Goal: Transaction & Acquisition: Book appointment/travel/reservation

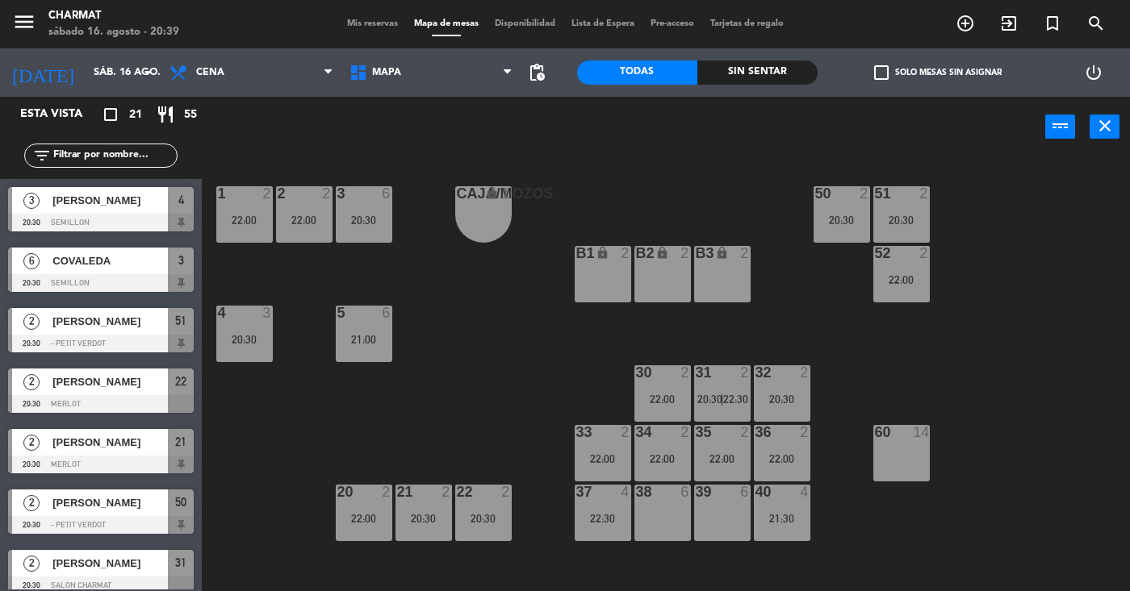
click at [351, 31] on div "Mis reservas Mapa de mesas Disponibilidad Lista de Espera Pre-acceso Tarjetas d…" at bounding box center [565, 24] width 453 height 15
click at [360, 23] on span "Mis reservas" at bounding box center [372, 23] width 67 height 9
click at [374, 23] on span "Mis reservas" at bounding box center [372, 23] width 67 height 9
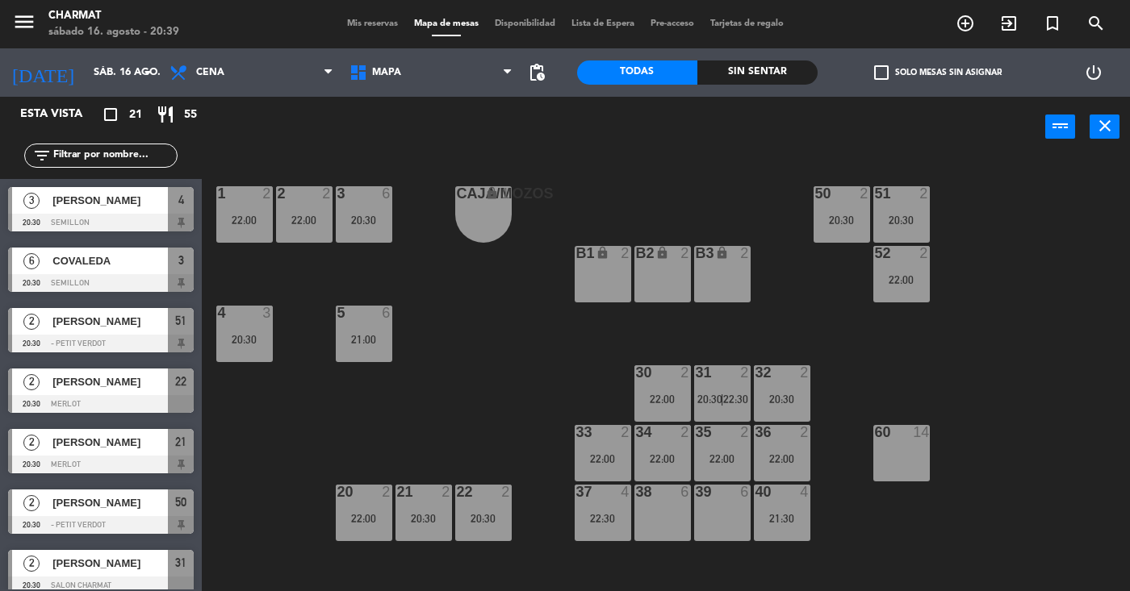
click at [374, 23] on span "Mis reservas" at bounding box center [372, 23] width 67 height 9
click at [356, 22] on span "Mis reservas" at bounding box center [372, 23] width 67 height 9
click at [26, 26] on icon "menu" at bounding box center [24, 22] width 24 height 24
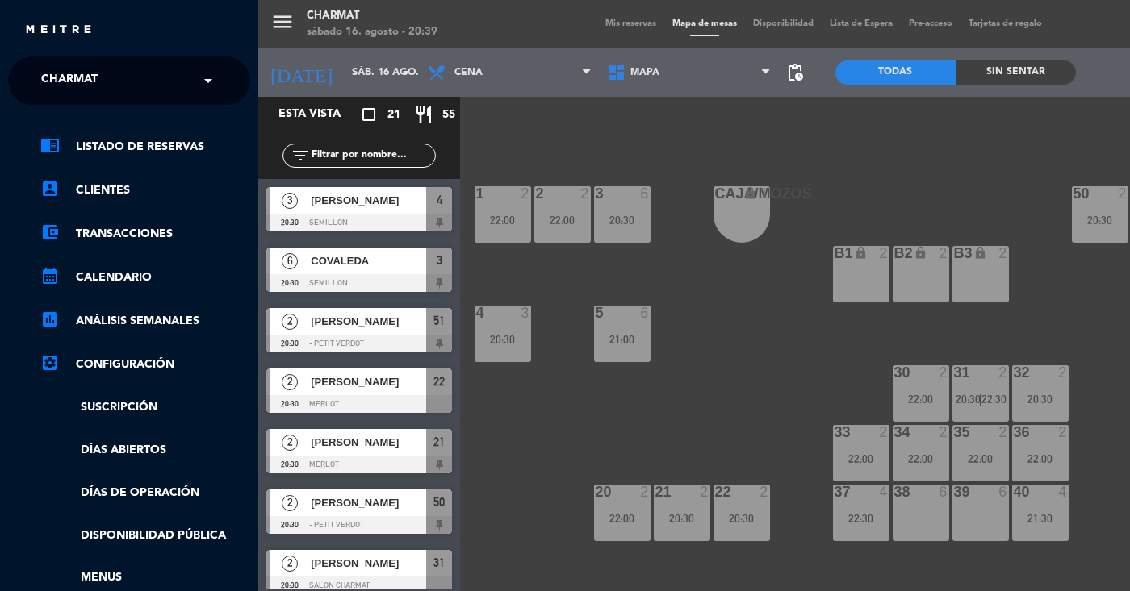
click at [589, 119] on div "menu Charmat [DATE] 16. agosto - 20:39 Mis reservas Mapa de mesas Disponibilida…" at bounding box center [823, 295] width 1130 height 591
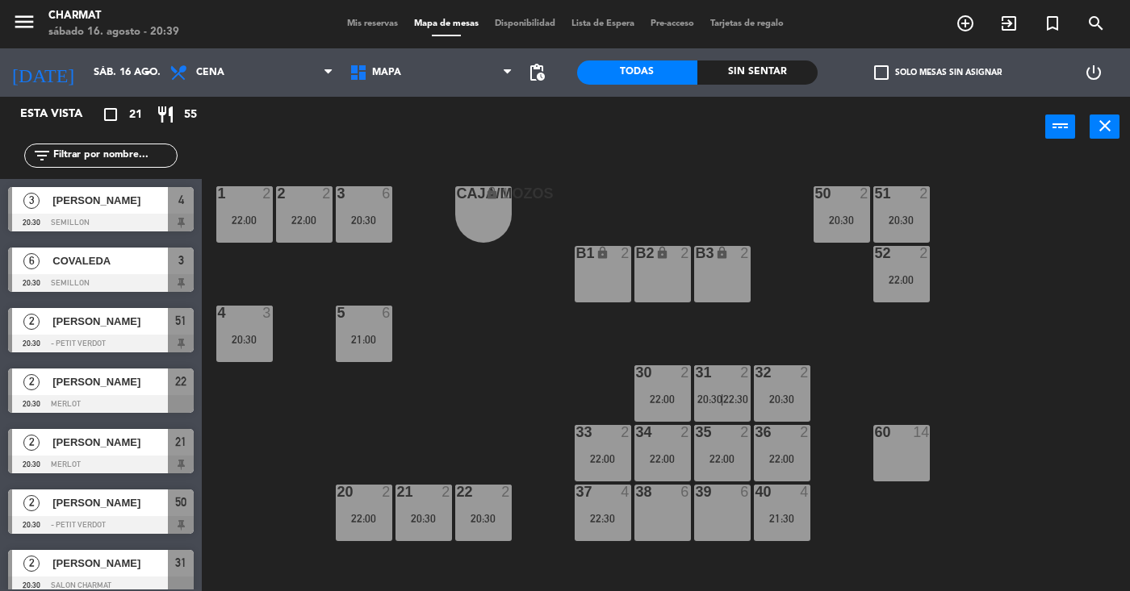
click at [534, 28] on span "Disponibilidad" at bounding box center [525, 23] width 77 height 9
click at [533, 20] on span "Disponibilidad" at bounding box center [525, 23] width 77 height 9
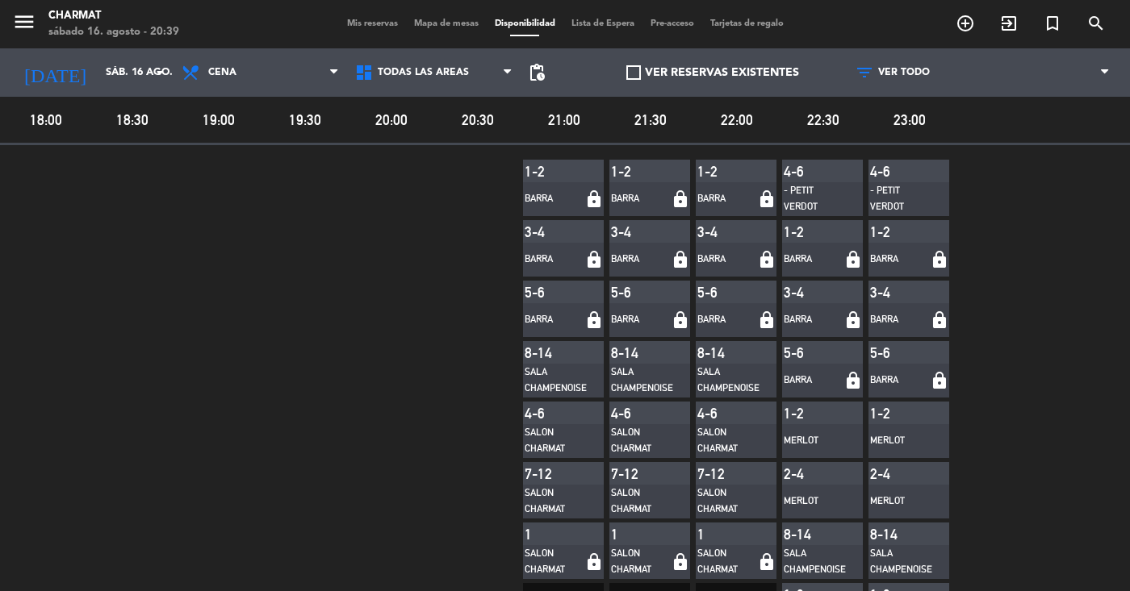
click at [359, 19] on span "Mis reservas" at bounding box center [372, 23] width 67 height 9
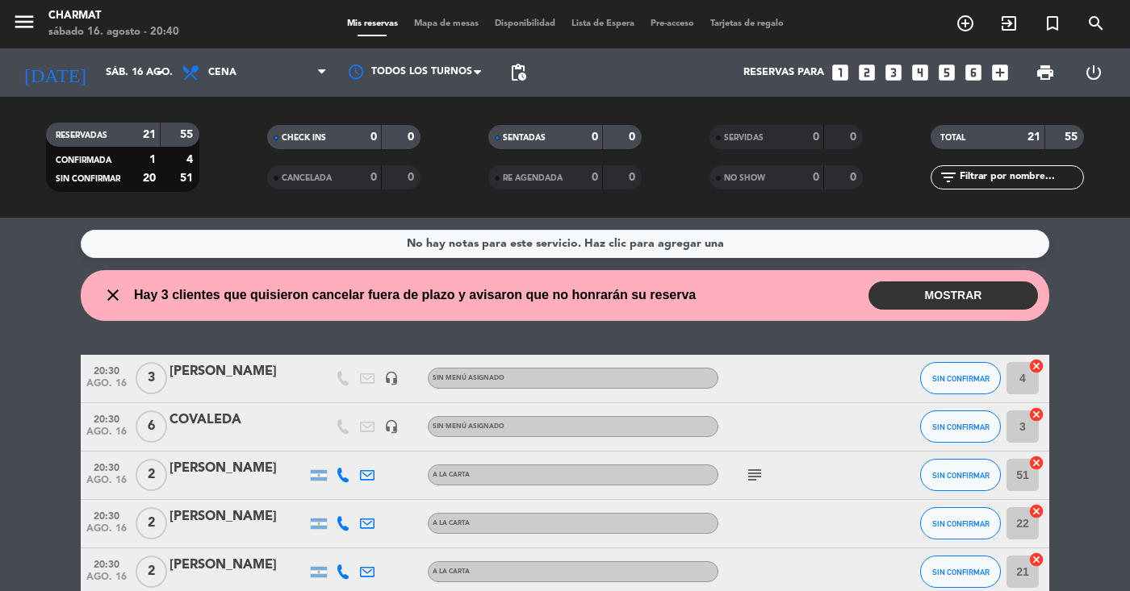
click at [959, 290] on button "MOSTRAR" at bounding box center [952, 296] width 169 height 28
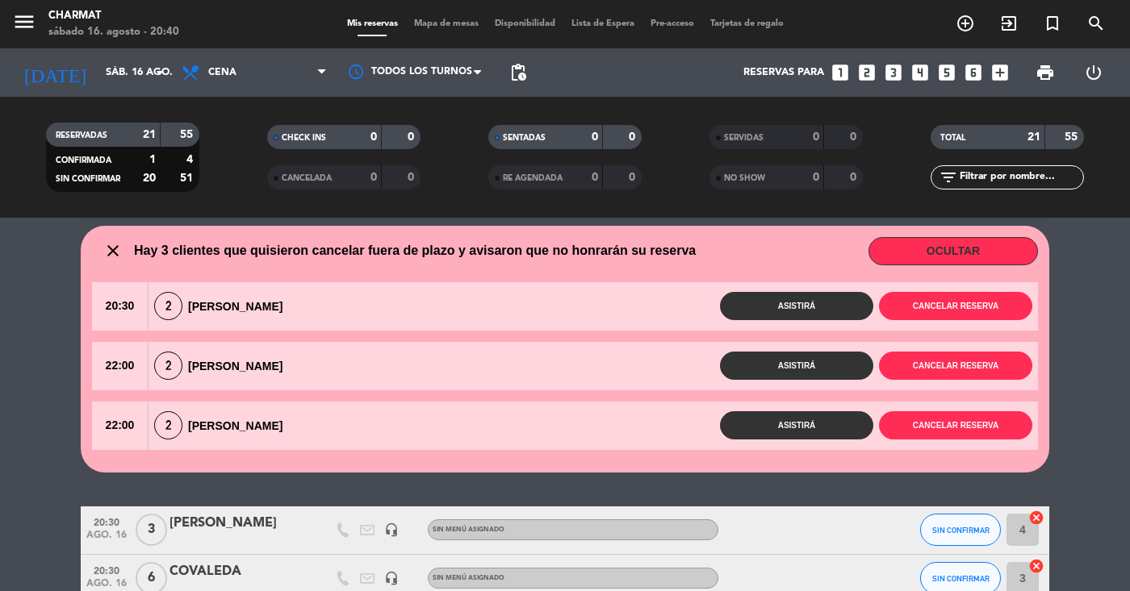
scroll to position [46, 0]
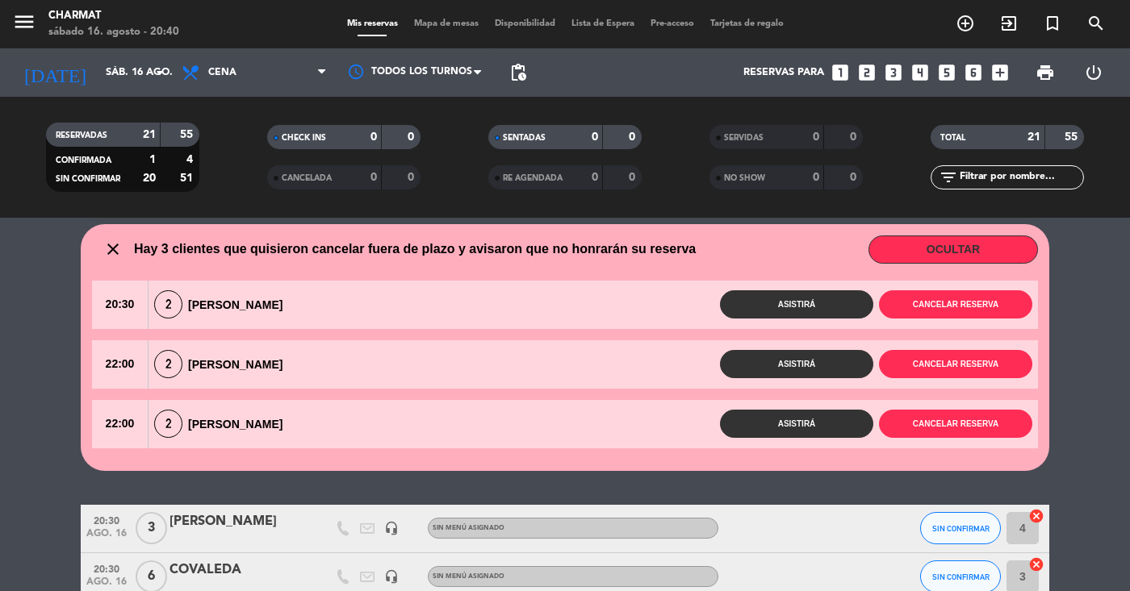
click at [115, 303] on span "20:30" at bounding box center [120, 305] width 56 height 48
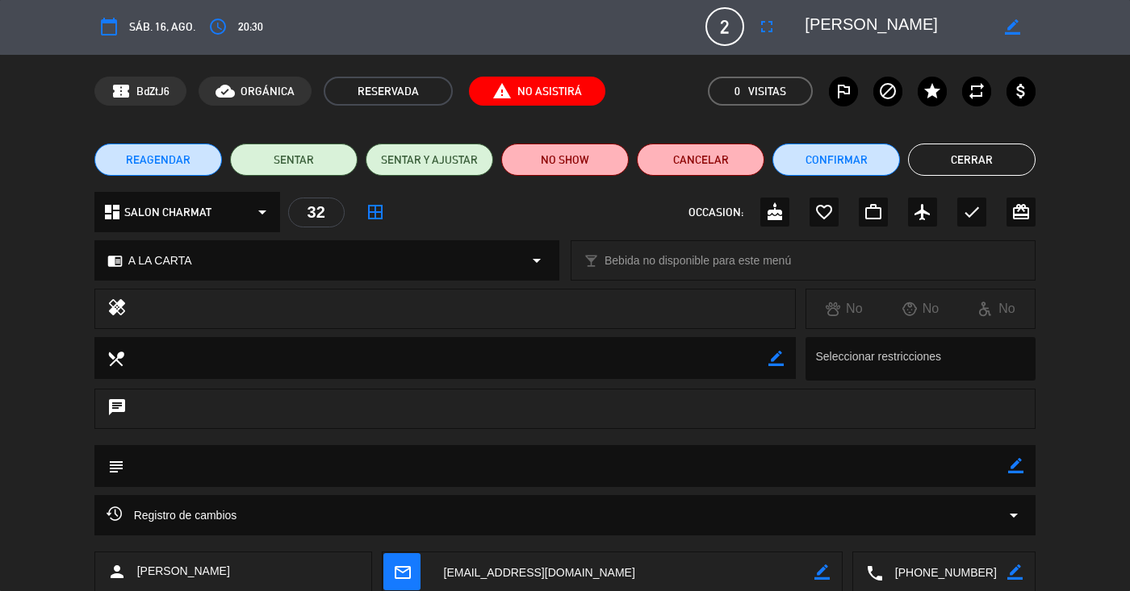
scroll to position [0, 0]
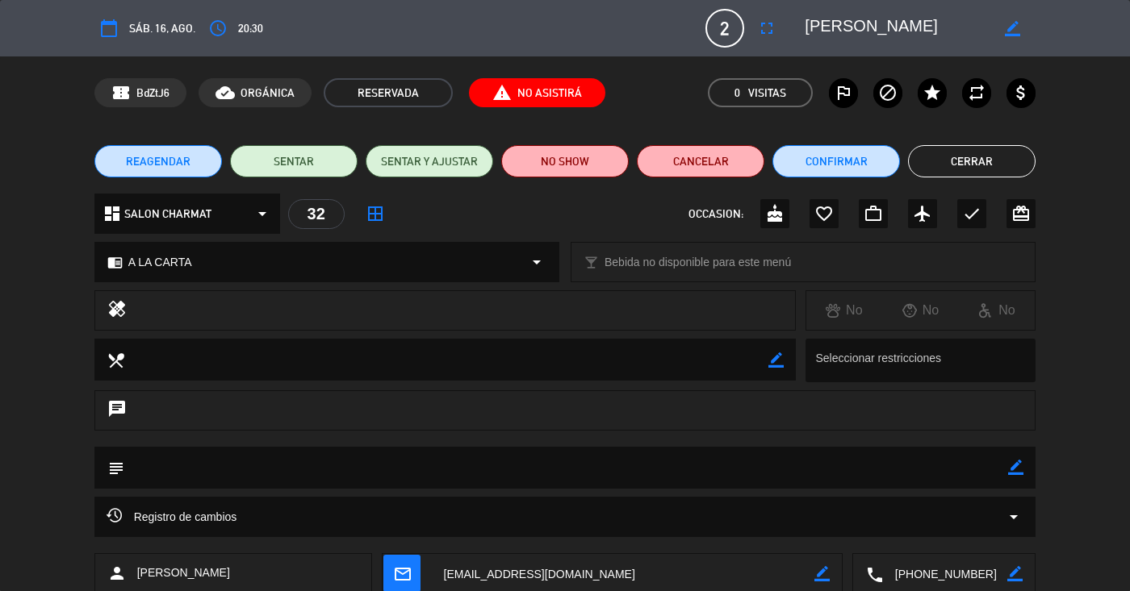
click at [140, 166] on span "REAGENDAR" at bounding box center [158, 161] width 65 height 17
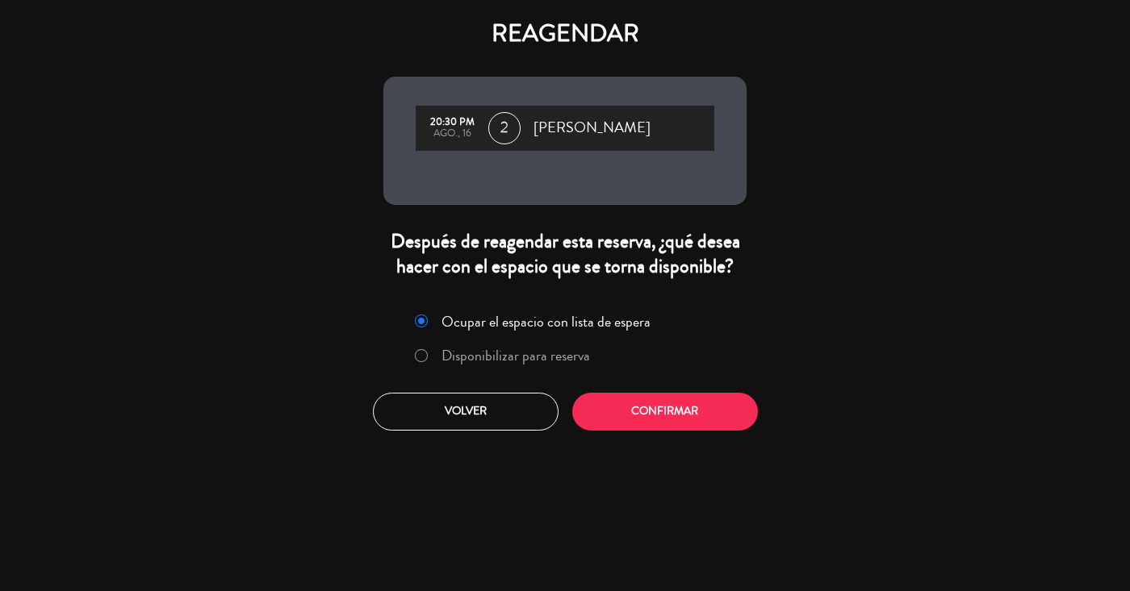
click at [425, 363] on div at bounding box center [421, 356] width 13 height 14
click at [460, 122] on div "20:30 PM" at bounding box center [452, 122] width 56 height 11
click at [543, 134] on span "[PERSON_NAME]" at bounding box center [591, 128] width 117 height 24
click at [577, 119] on span "[PERSON_NAME]" at bounding box center [591, 128] width 117 height 24
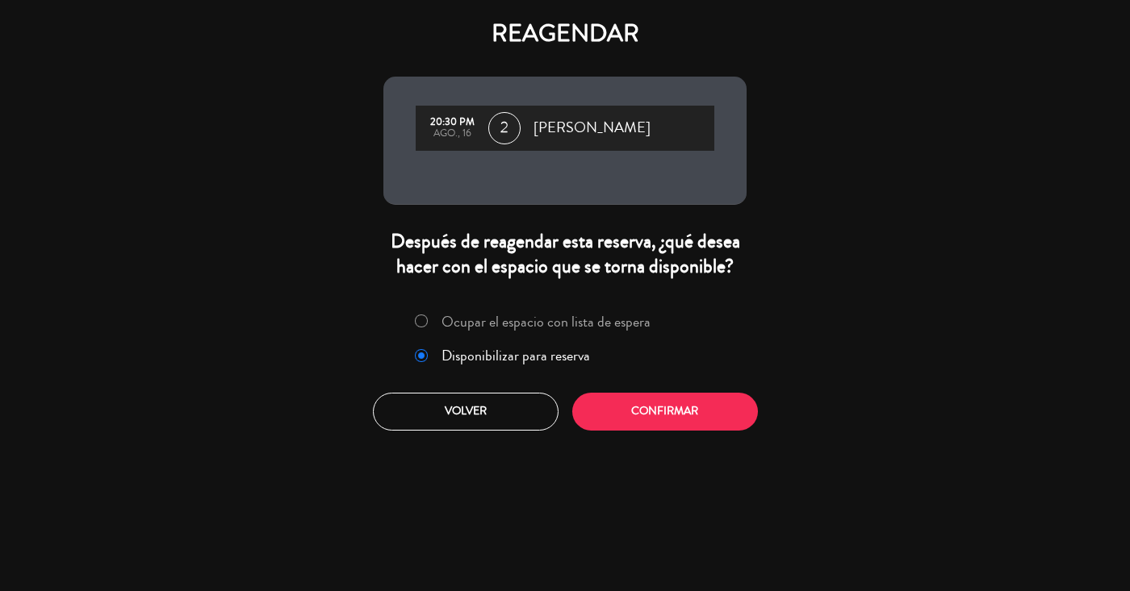
click at [196, 135] on div "REAGENDAR 20:30 PM ago., 16 2 [PERSON_NAME] Después de reagendar esta reserva, …" at bounding box center [565, 295] width 1130 height 591
click at [280, 133] on div "REAGENDAR 20:30 PM ago., 16 2 [PERSON_NAME] Después de reagendar esta reserva, …" at bounding box center [565, 295] width 1130 height 591
click at [487, 431] on button "Volver" at bounding box center [466, 412] width 186 height 38
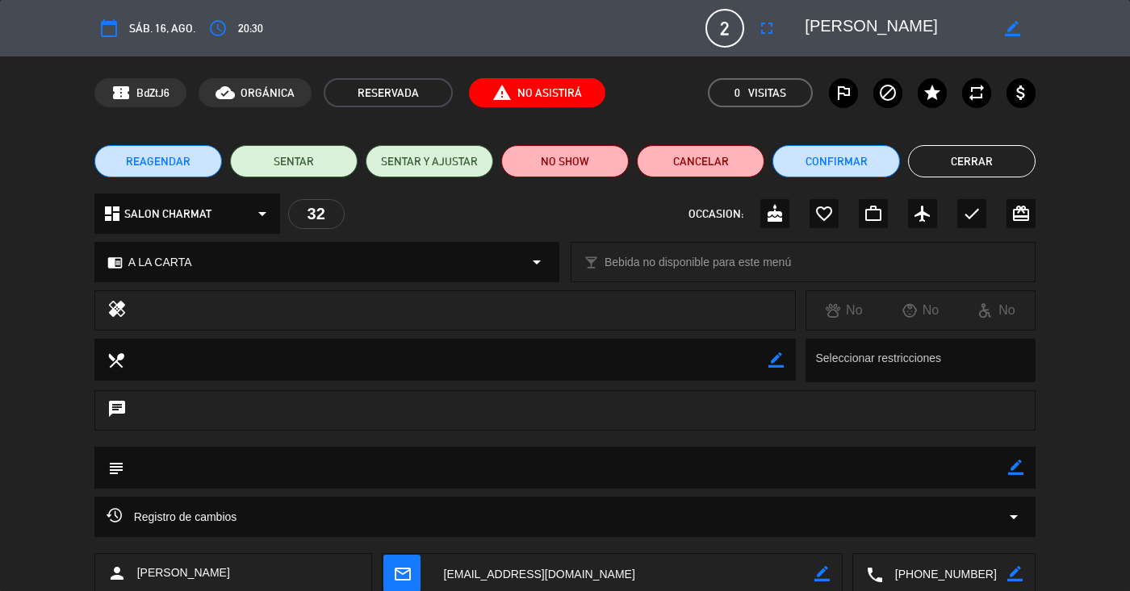
click at [165, 30] on span "sáb. 16, ago." at bounding box center [162, 28] width 66 height 19
click at [152, 35] on span "sáb. 16, ago." at bounding box center [162, 28] width 66 height 19
click at [942, 168] on button "Cerrar" at bounding box center [971, 161] width 127 height 32
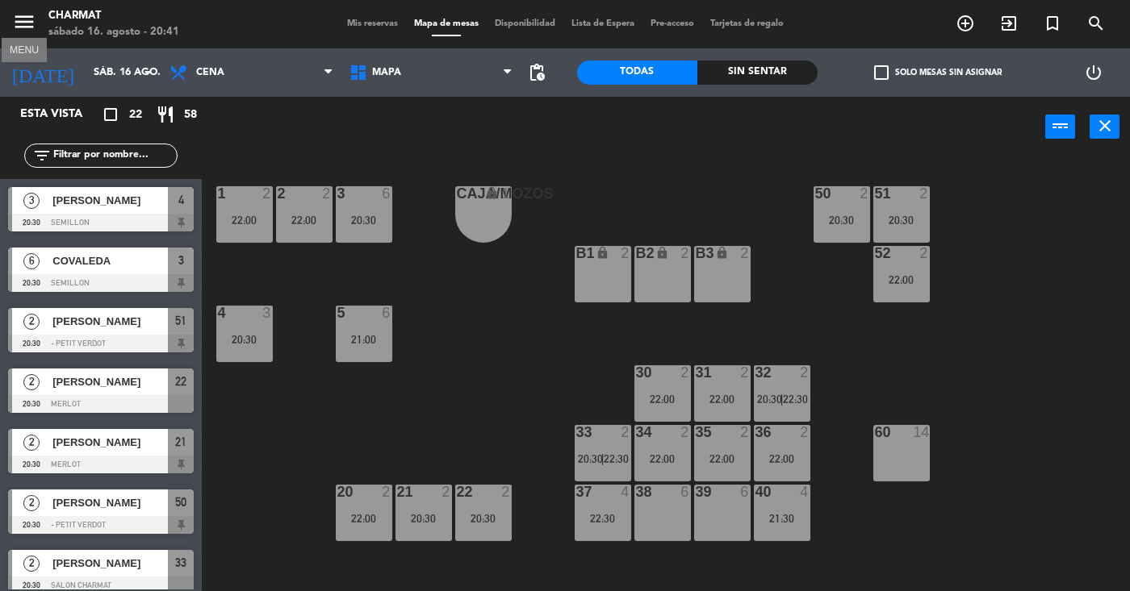
click at [27, 28] on icon "menu" at bounding box center [24, 22] width 24 height 24
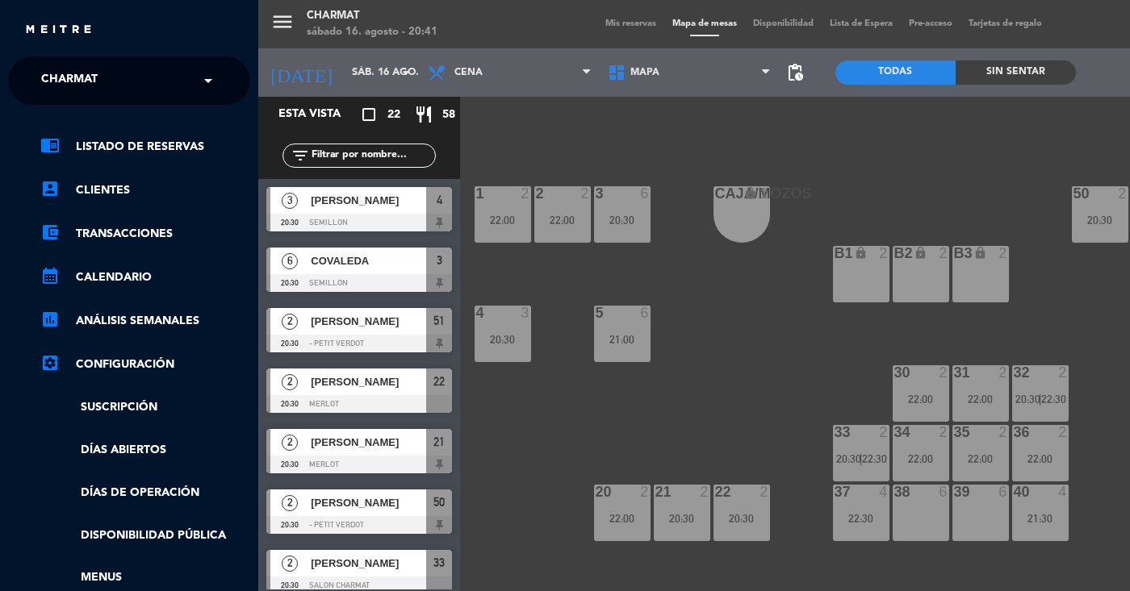
click at [478, 17] on div "menu Charmat [DATE] 16. agosto - 20:41 Mis reservas Mapa de mesas Disponibilida…" at bounding box center [823, 295] width 1130 height 591
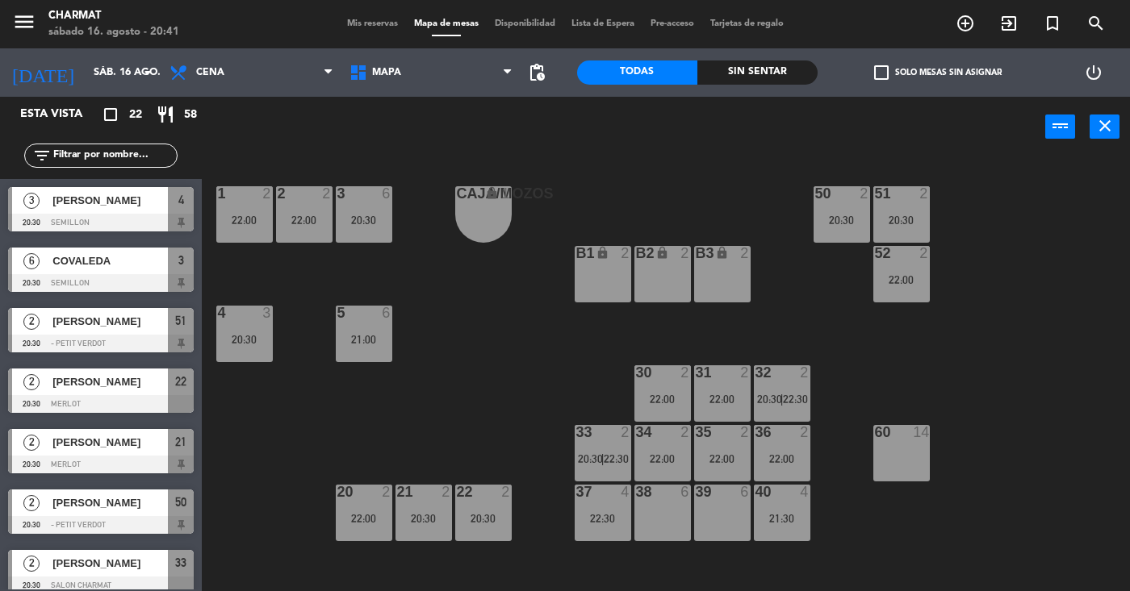
click at [528, 27] on span "Disponibilidad" at bounding box center [525, 23] width 77 height 9
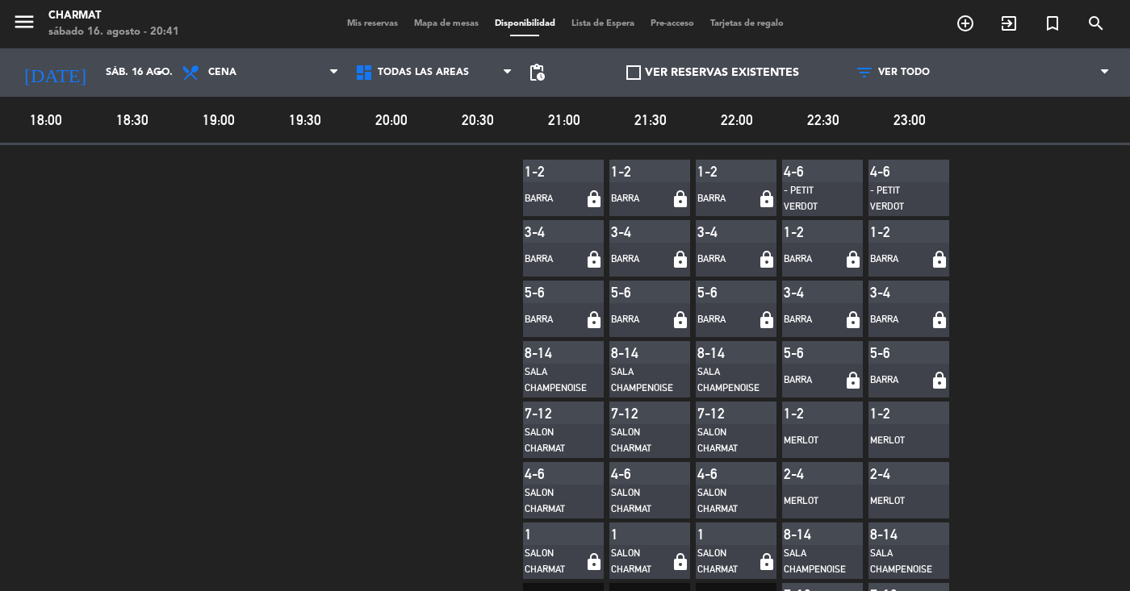
click at [465, 23] on span "Mapa de mesas" at bounding box center [446, 23] width 81 height 9
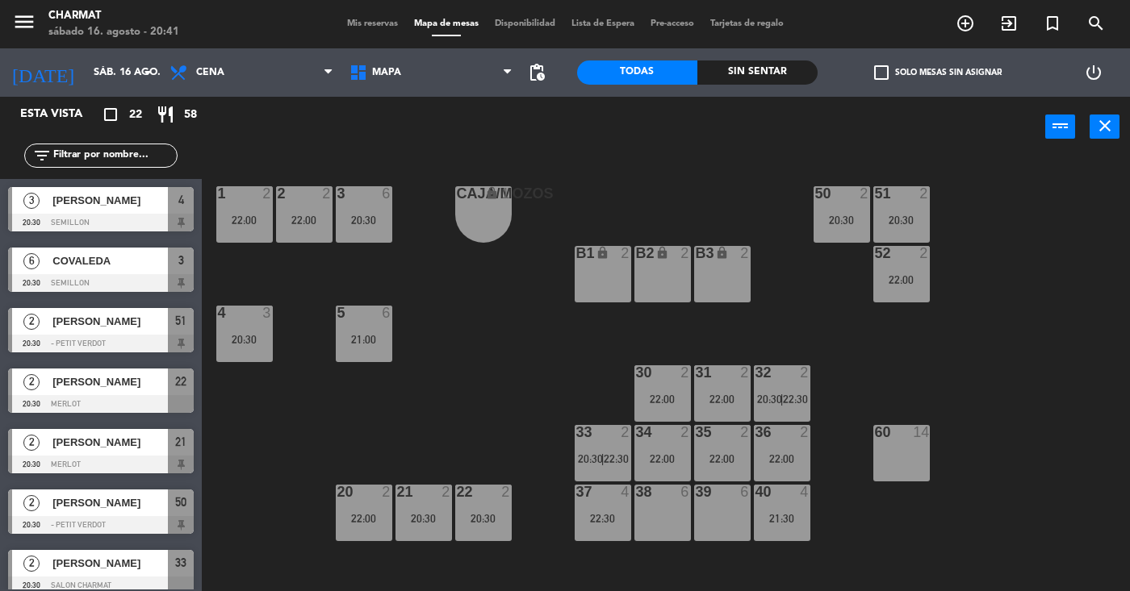
click at [379, 21] on span "Mis reservas" at bounding box center [372, 23] width 67 height 9
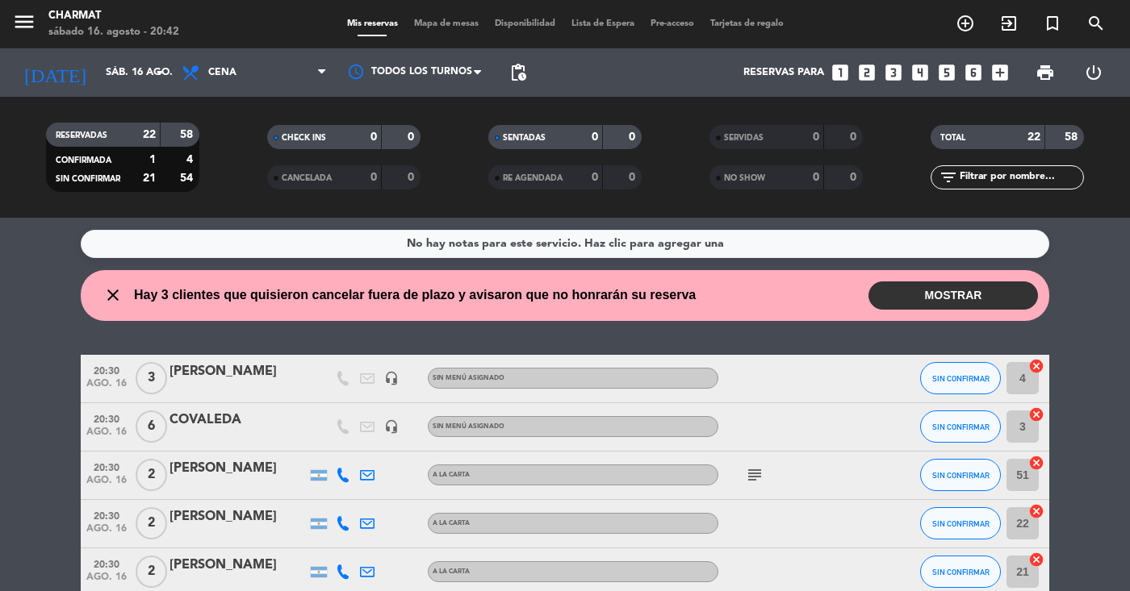
click at [111, 298] on icon "close" at bounding box center [112, 295] width 19 height 19
click at [436, 22] on span "Mapa de mesas" at bounding box center [446, 23] width 81 height 9
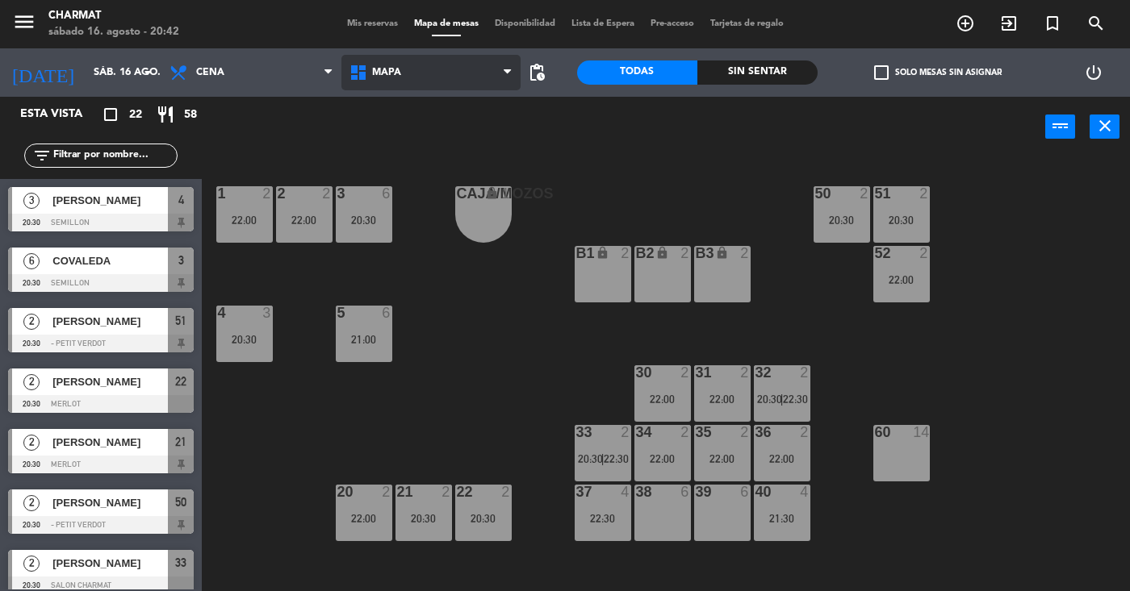
click at [511, 75] on icon at bounding box center [507, 72] width 7 height 13
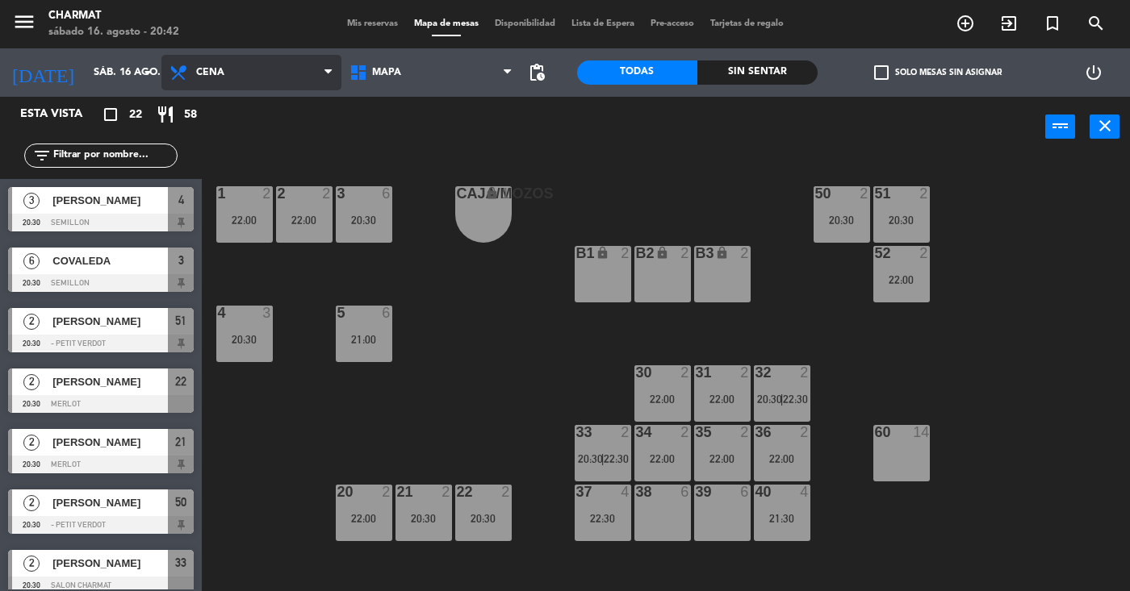
click at [332, 71] on span at bounding box center [332, 72] width 16 height 15
click at [514, 27] on span "Disponibilidad" at bounding box center [525, 23] width 77 height 9
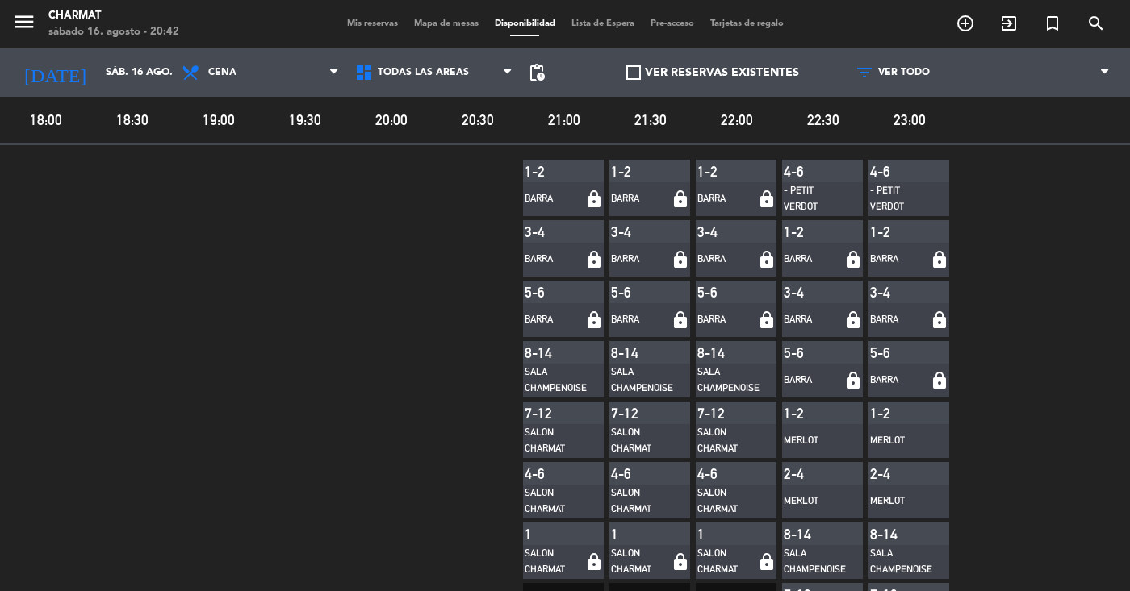
click at [453, 26] on span "Mapa de mesas" at bounding box center [446, 23] width 81 height 9
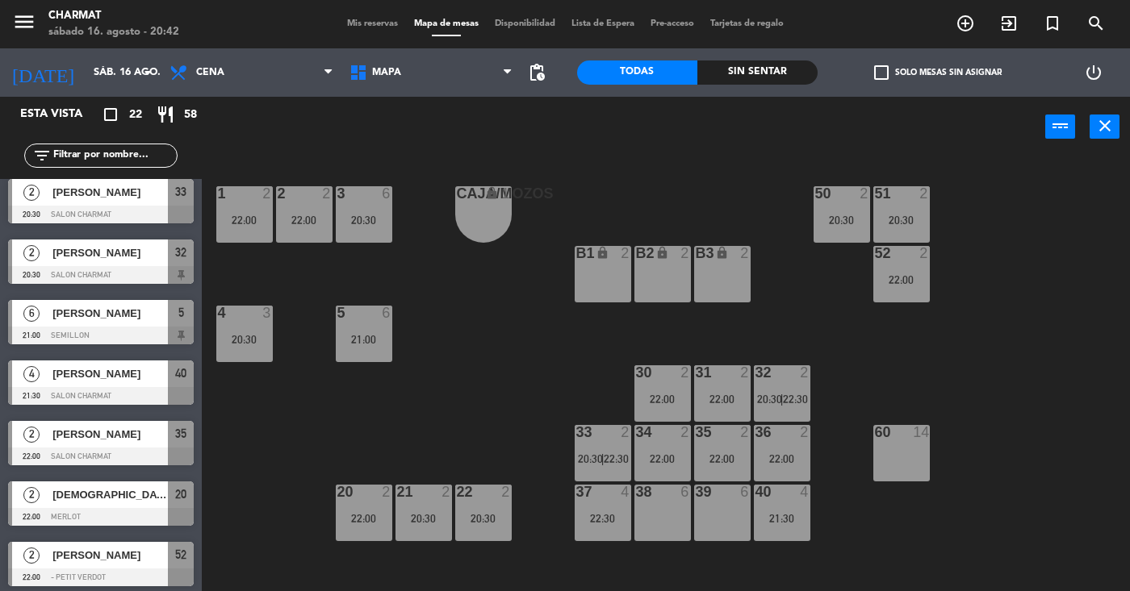
scroll to position [252, 0]
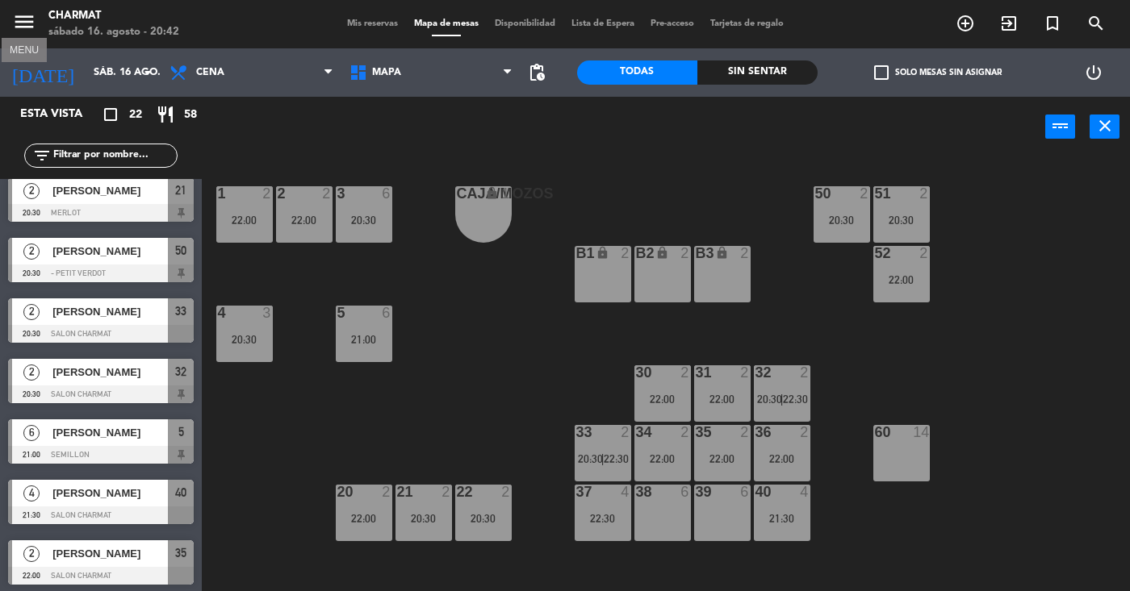
click at [22, 23] on icon "menu" at bounding box center [24, 22] width 24 height 24
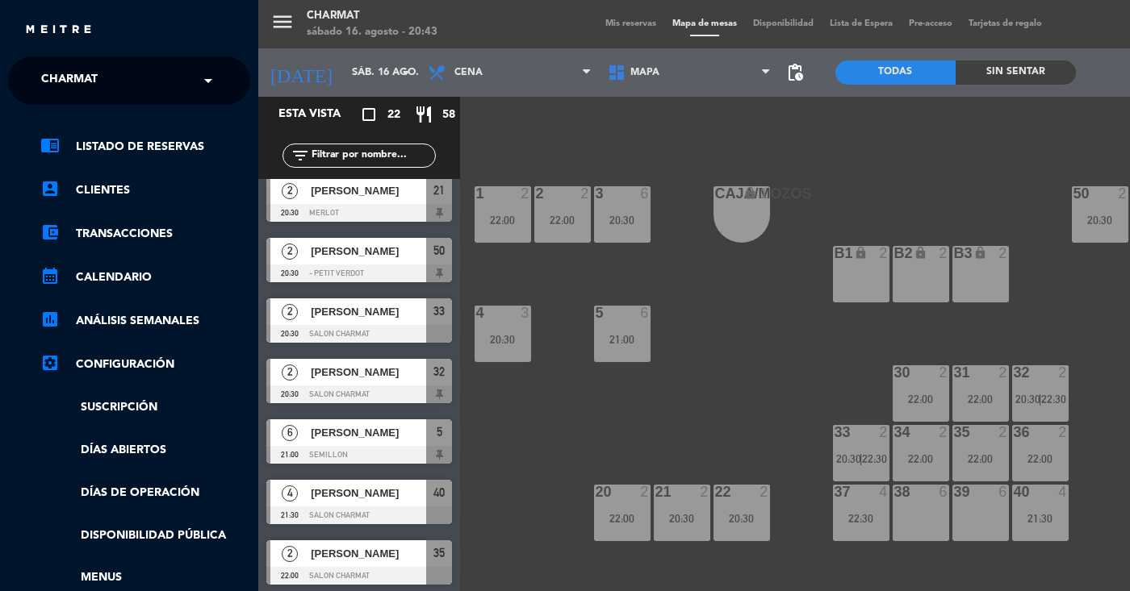
scroll to position [0, 0]
click at [526, 118] on div "menu Charmat [DATE] 16. agosto - 20:43 Mis reservas Mapa de mesas Disponibilida…" at bounding box center [823, 295] width 1130 height 591
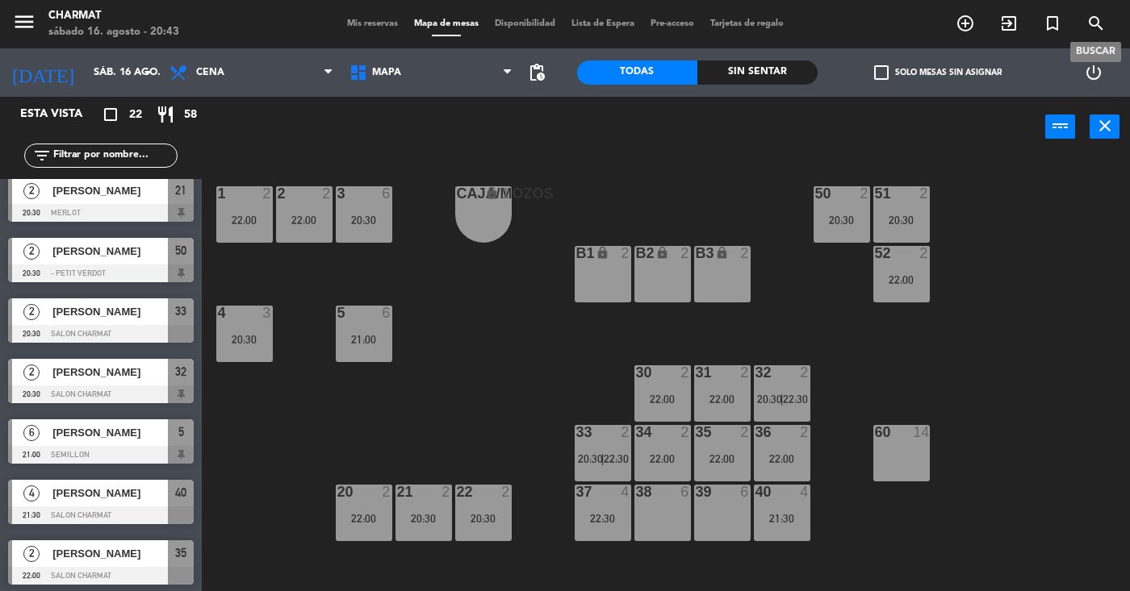
click at [1095, 23] on icon "search" at bounding box center [1095, 23] width 19 height 19
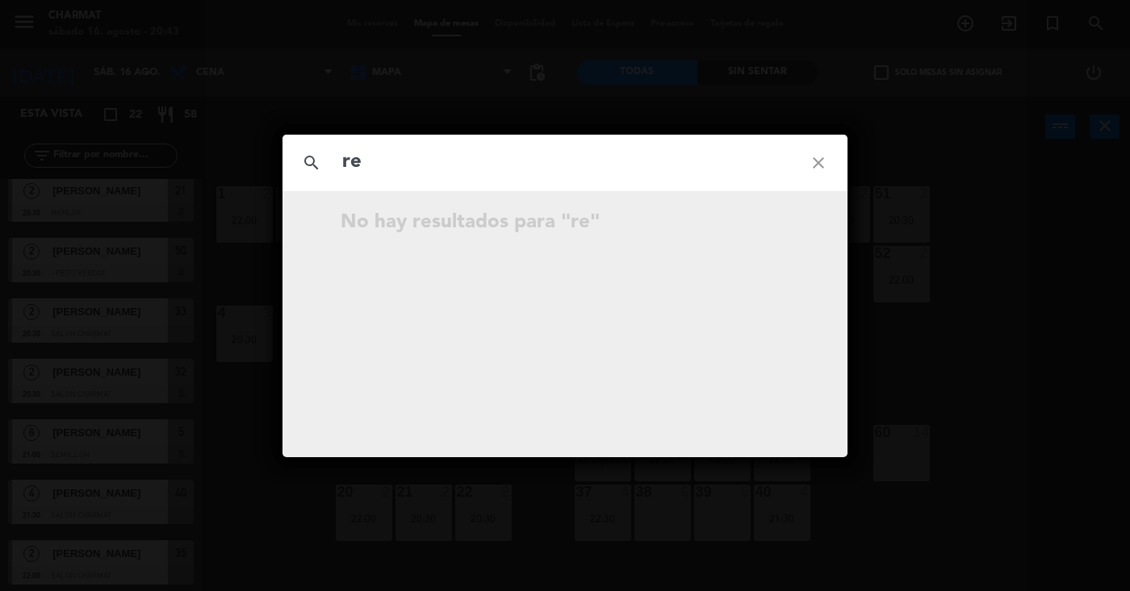
type input "r"
click at [819, 159] on icon "close" at bounding box center [818, 163] width 58 height 58
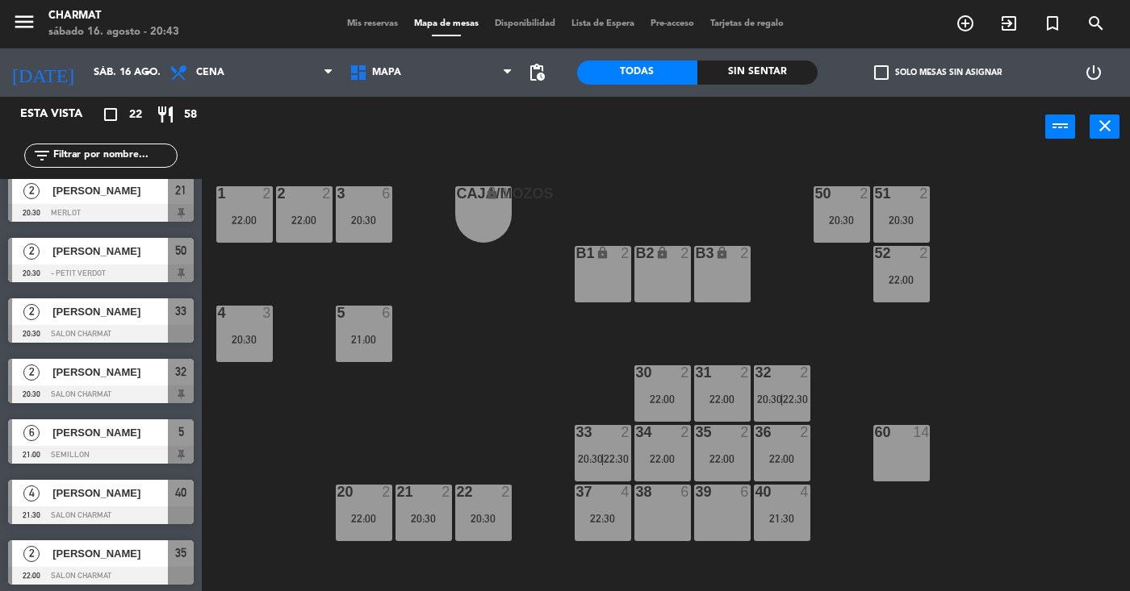
click at [504, 24] on span "Disponibilidad" at bounding box center [525, 23] width 77 height 9
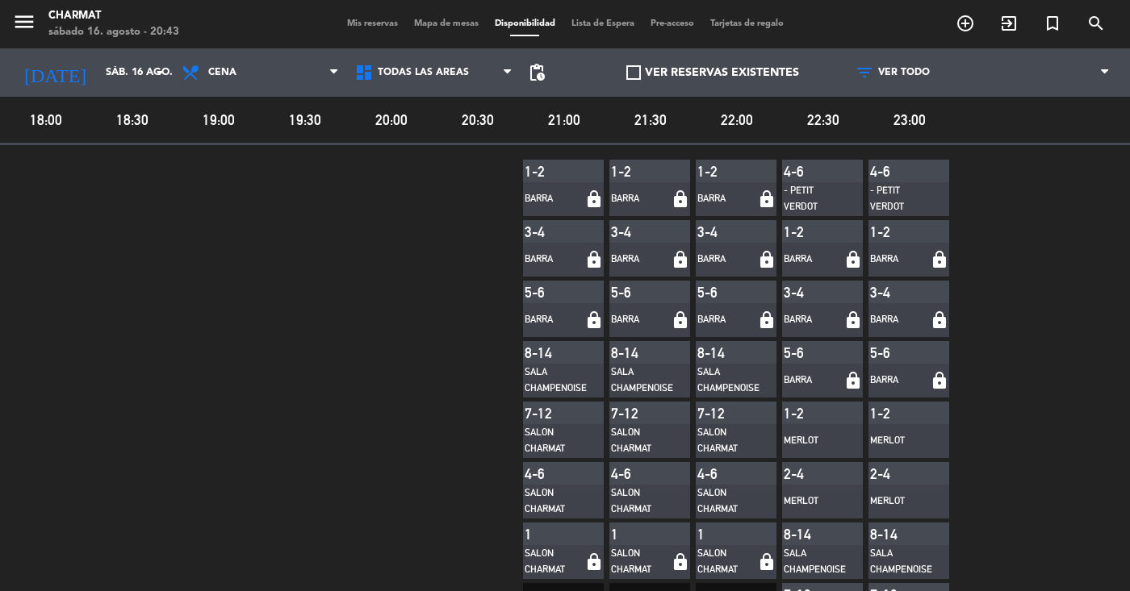
scroll to position [1, 0]
click at [635, 203] on div "BARRA" at bounding box center [639, 198] width 56 height 16
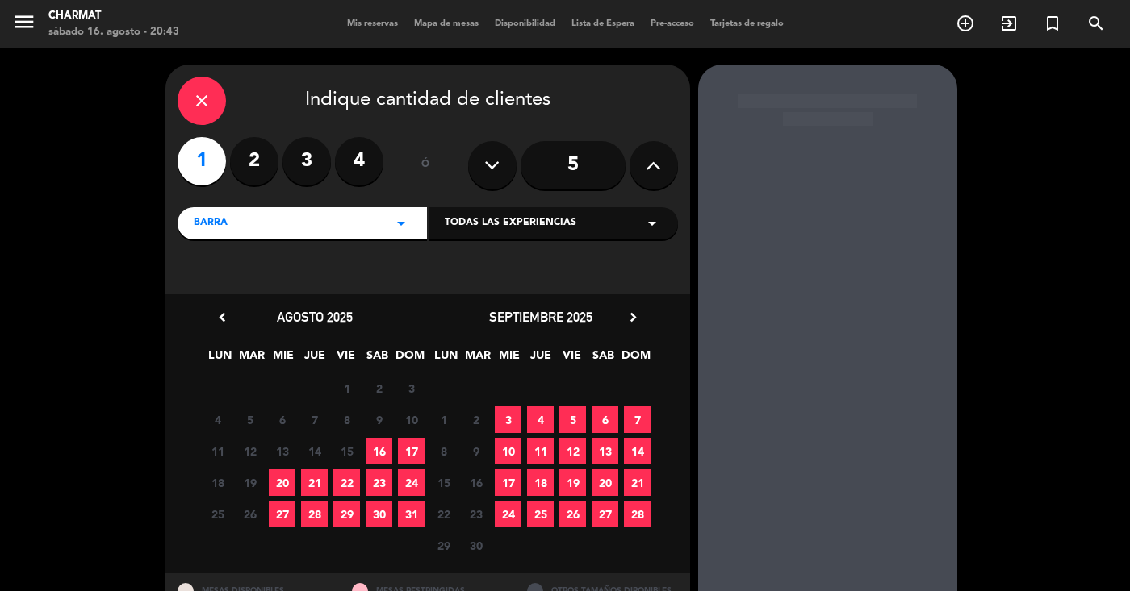
click at [257, 161] on label "2" at bounding box center [254, 161] width 48 height 48
click at [371, 453] on span "16" at bounding box center [379, 451] width 27 height 27
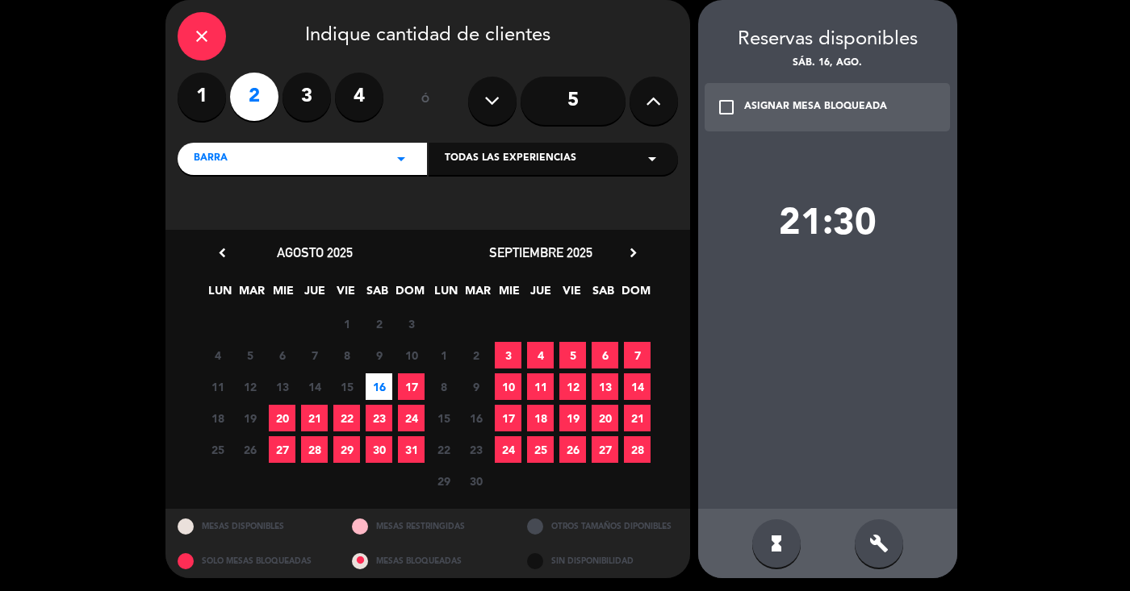
click at [725, 110] on icon "check_box_outline_blank" at bounding box center [726, 107] width 19 height 19
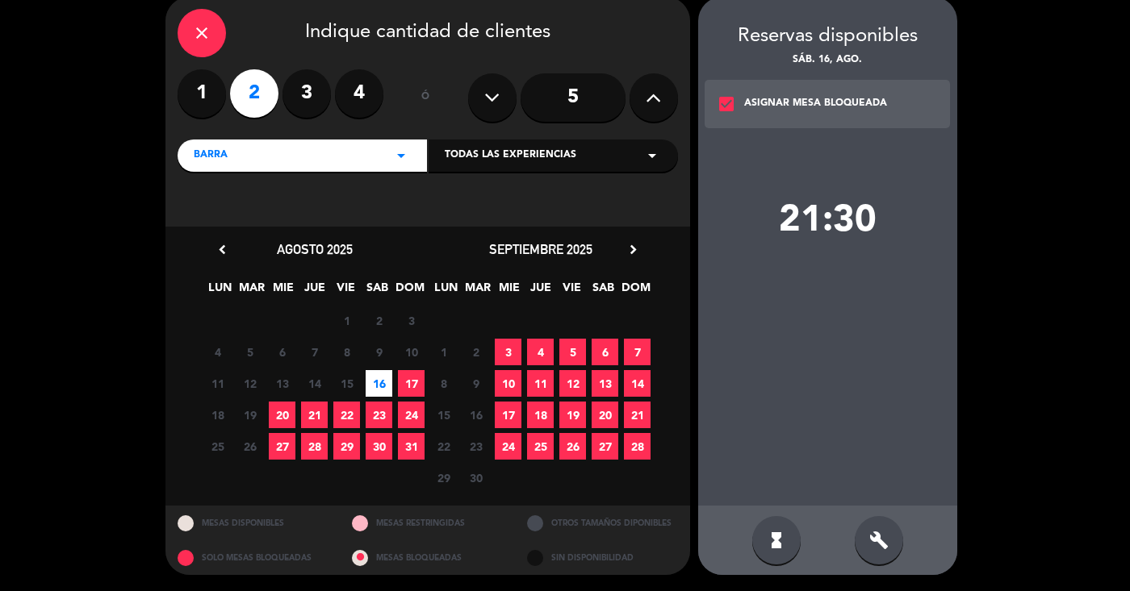
scroll to position [67, 0]
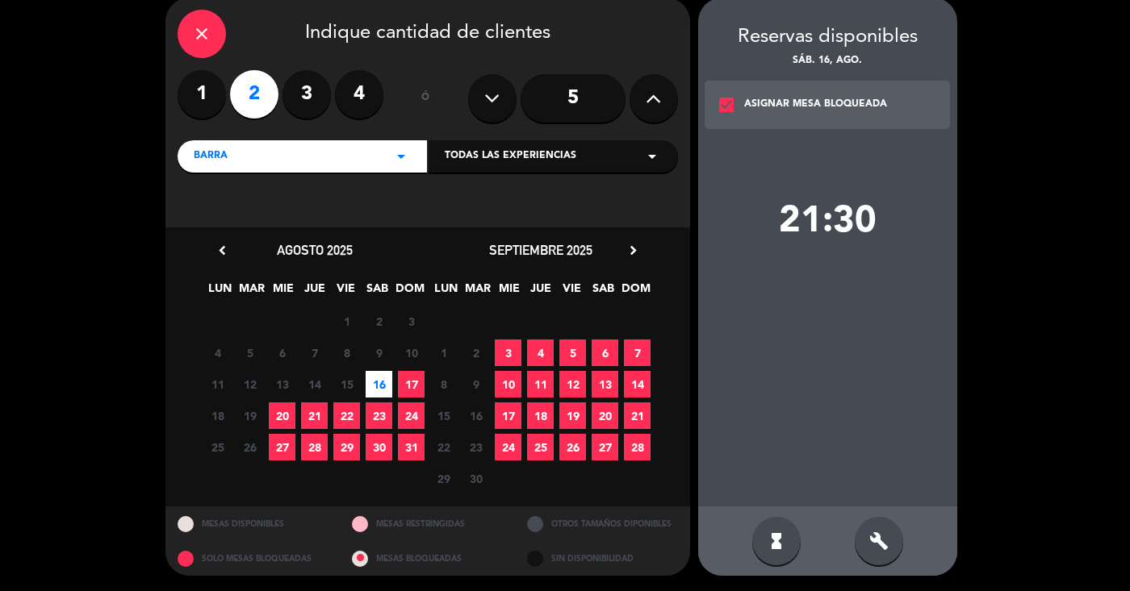
click at [378, 384] on span "16" at bounding box center [379, 384] width 27 height 27
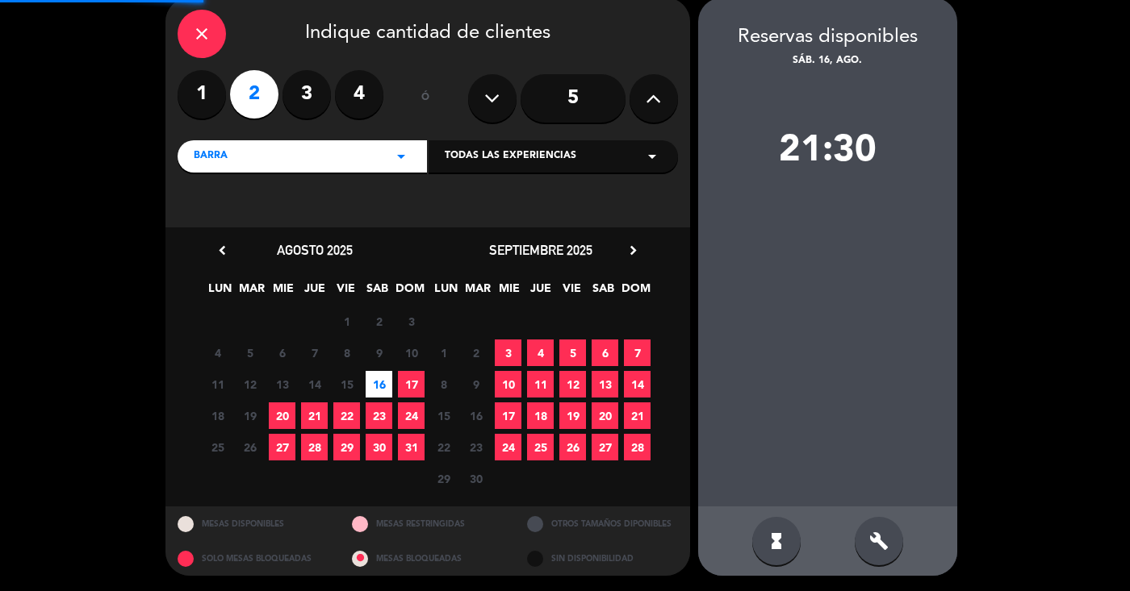
scroll to position [65, 0]
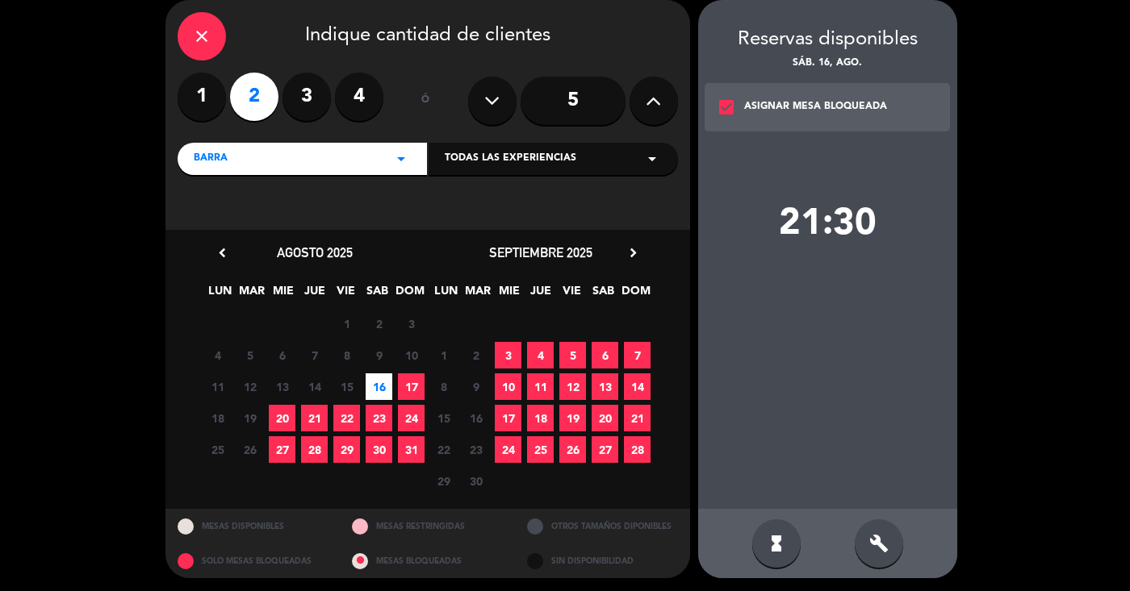
click at [378, 384] on span "16" at bounding box center [379, 387] width 27 height 27
click at [809, 230] on div "21:30" at bounding box center [827, 225] width 259 height 44
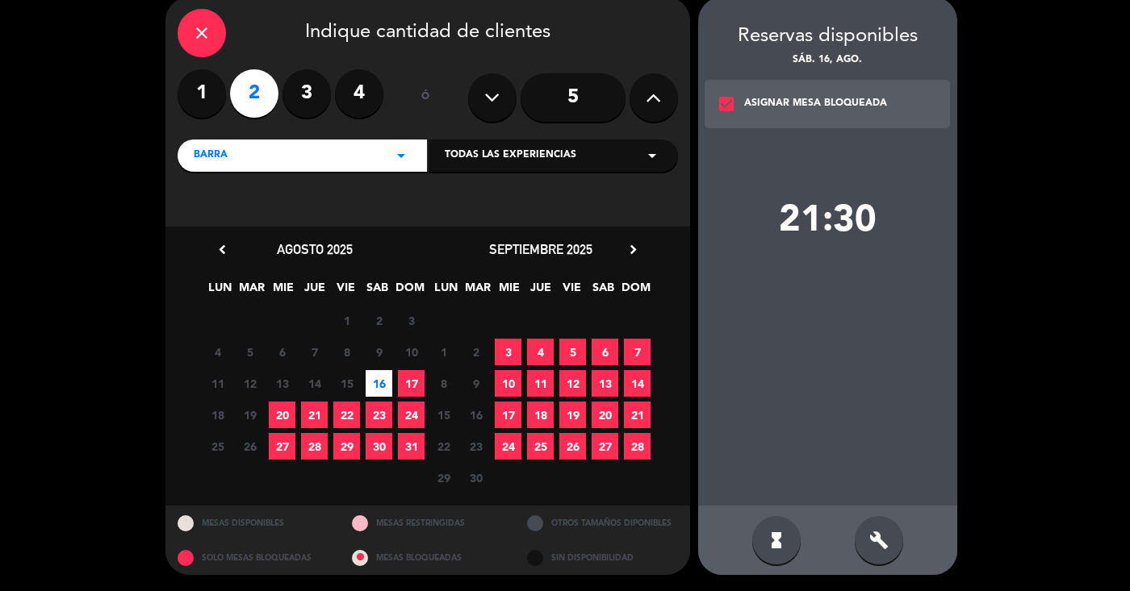
scroll to position [67, 0]
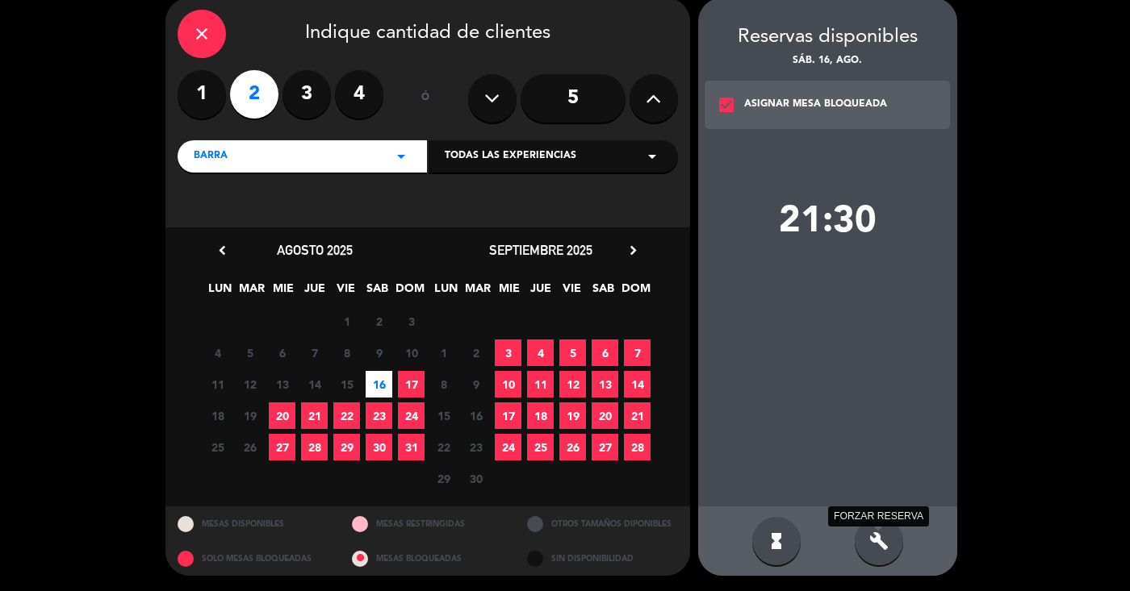
click at [882, 541] on icon "build" at bounding box center [878, 541] width 19 height 19
click at [878, 535] on icon "build" at bounding box center [878, 541] width 19 height 19
click at [850, 222] on div "21:30" at bounding box center [827, 223] width 259 height 44
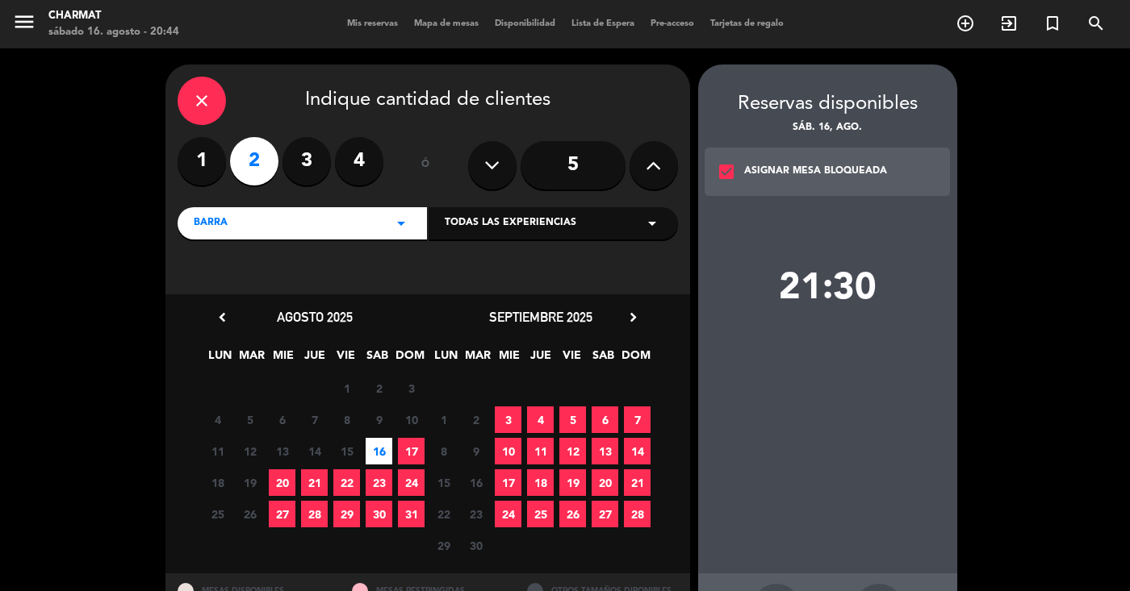
scroll to position [0, 0]
click at [257, 165] on label "2" at bounding box center [254, 161] width 48 height 48
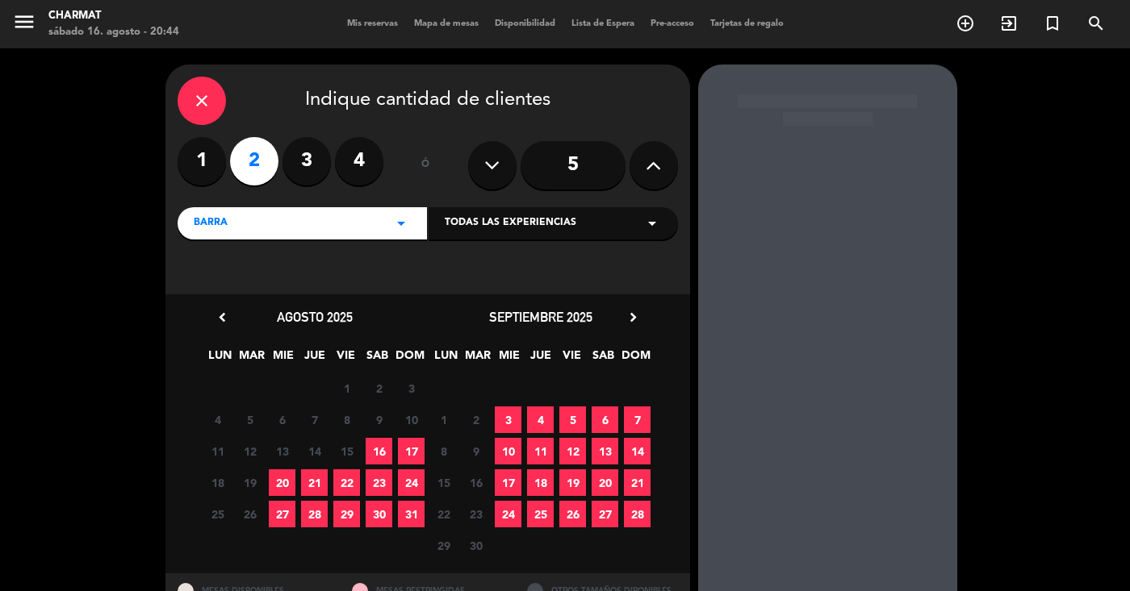
click at [373, 446] on span "16" at bounding box center [379, 451] width 27 height 27
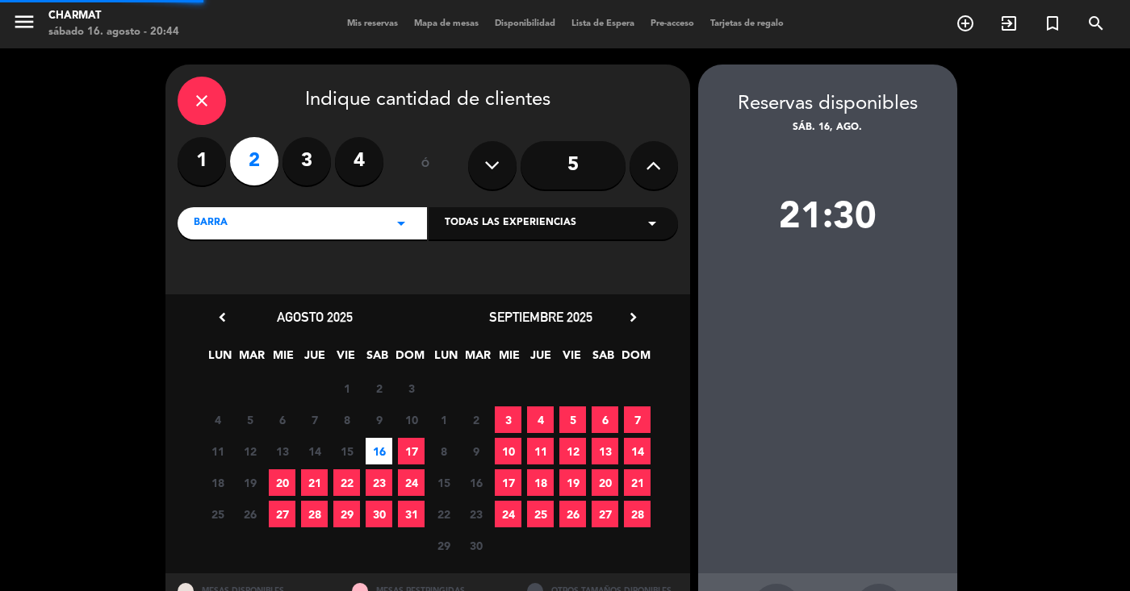
scroll to position [65, 0]
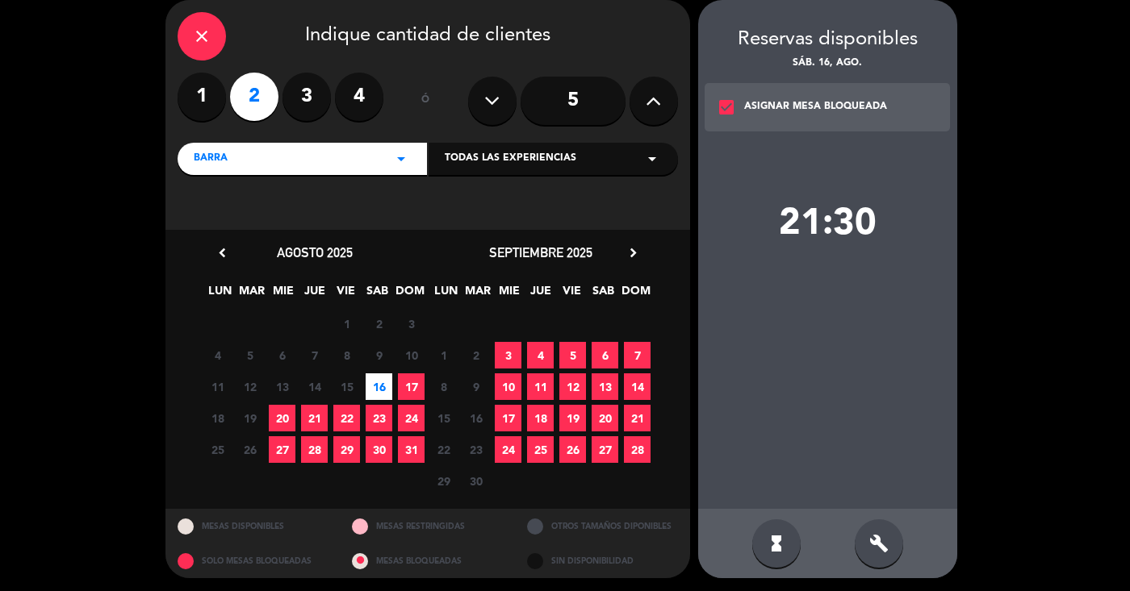
click at [823, 218] on div "21:30" at bounding box center [827, 225] width 259 height 44
click at [869, 537] on icon "build" at bounding box center [878, 543] width 19 height 19
click at [995, 74] on div "close Indique cantidad de clientes 1 2 3 4 ó 5 BARRA arrow_drop_down Todas las …" at bounding box center [565, 289] width 1130 height 611
